Goal: Transaction & Acquisition: Download file/media

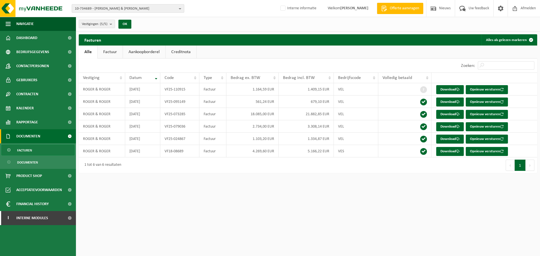
click at [105, 8] on span "10-734689 - ROGER & ROGER - MOUSCRON" at bounding box center [126, 8] width 102 height 8
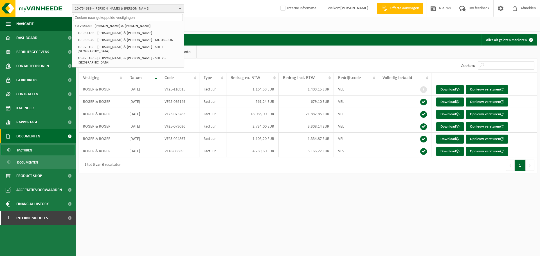
click at [102, 17] on input "text" at bounding box center [128, 17] width 110 height 7
paste input "10-908979"
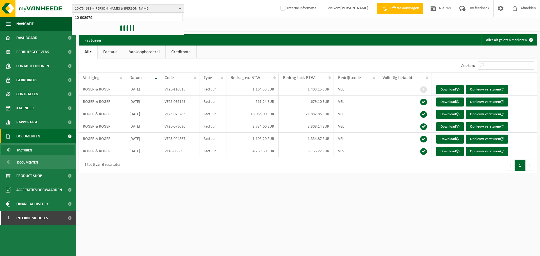
type input "10-908979"
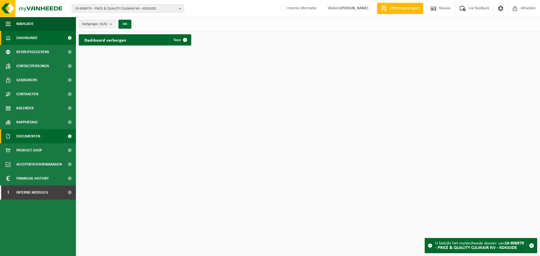
click at [42, 137] on link "Documenten" at bounding box center [38, 136] width 76 height 14
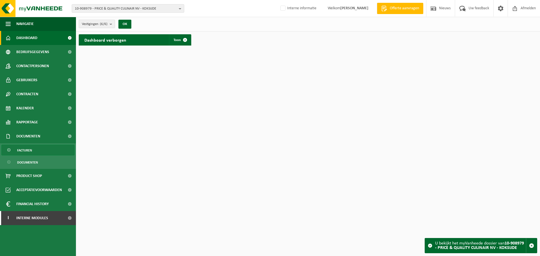
click at [35, 151] on link "Facturen" at bounding box center [37, 150] width 73 height 11
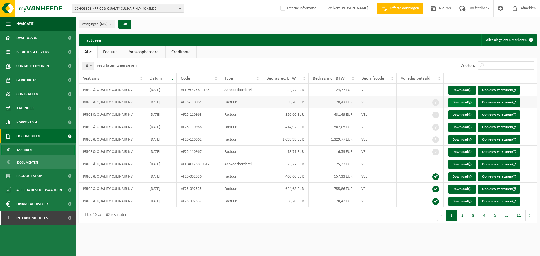
click at [468, 101] on link "Download" at bounding box center [462, 102] width 28 height 9
click at [463, 114] on link "Download" at bounding box center [462, 114] width 28 height 9
click at [459, 153] on link "Download" at bounding box center [462, 152] width 28 height 9
click at [462, 139] on link "Download" at bounding box center [462, 139] width 28 height 9
click at [373, 230] on html "10-908979 - PRICE & QUALITY CULINAIR NV - KOKSIJDE 10-908979 - PRICE & QUALITY …" at bounding box center [270, 128] width 540 height 256
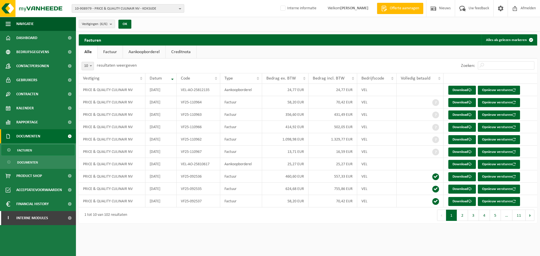
click at [168, 7] on span "10-908979 - PRICE & QUALITY CULINAIR NV - KOKSIJDE" at bounding box center [126, 8] width 102 height 8
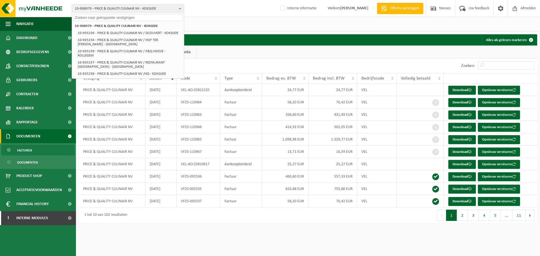
click at [147, 19] on input "text" at bounding box center [128, 17] width 110 height 7
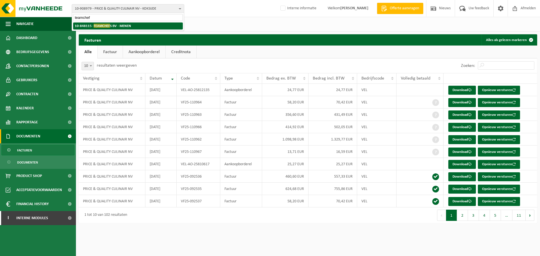
type input "teamchef"
click at [139, 25] on li "10-848115 - TEAMCHEF S BV - MENEN" at bounding box center [128, 25] width 110 height 7
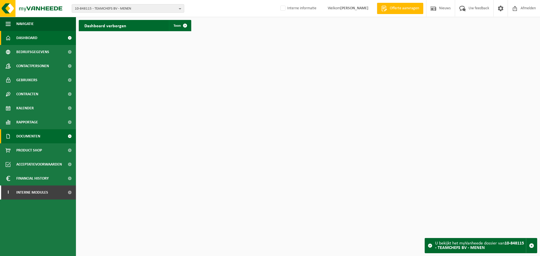
click at [46, 134] on link "Documenten" at bounding box center [38, 136] width 76 height 14
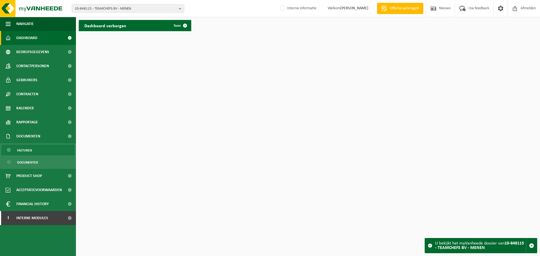
click at [39, 153] on link "Facturen" at bounding box center [37, 150] width 73 height 11
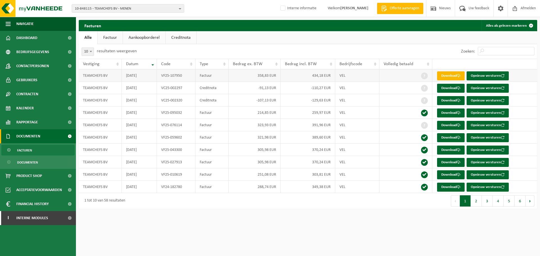
click at [451, 76] on link "Download" at bounding box center [451, 75] width 28 height 9
